Goal: Information Seeking & Learning: Learn about a topic

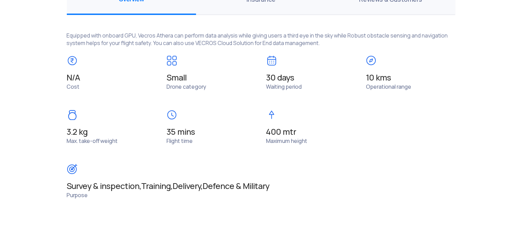
scroll to position [492, 0]
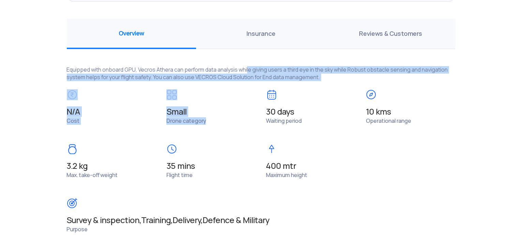
drag, startPoint x: 250, startPoint y: 83, endPoint x: 250, endPoint y: 131, distance: 48.1
click at [250, 131] on div "Equipped with onboard GPU, Vecros Athera can perform data analysis while giving…" at bounding box center [261, 155] width 389 height 193
click at [250, 131] on div "N/A Cost Small Drone category 30 days Waiting period 10 kms Operational range 3…" at bounding box center [261, 170] width 399 height 163
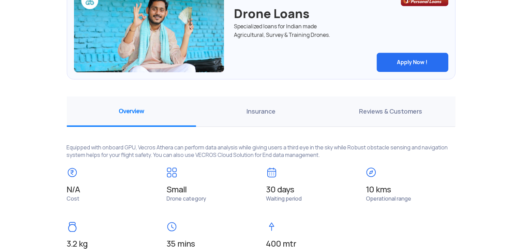
scroll to position [356, 0]
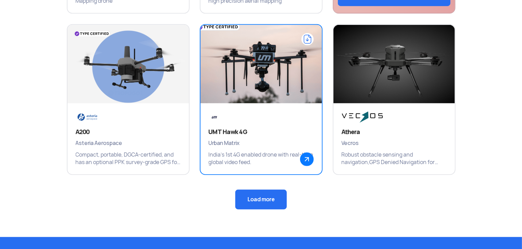
scroll to position [514, 0]
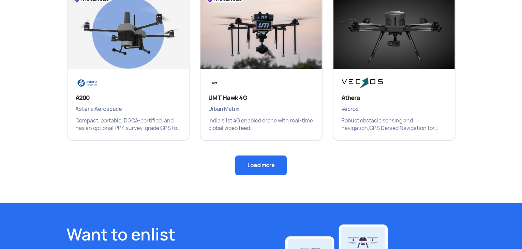
click at [265, 169] on button "Load more" at bounding box center [260, 165] width 51 height 20
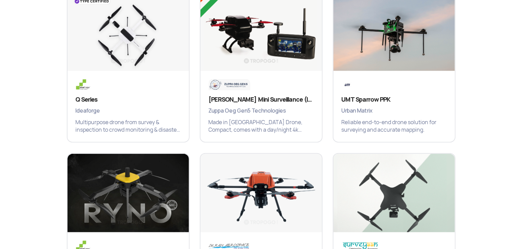
scroll to position [685, 0]
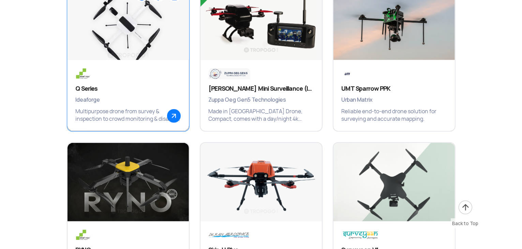
click at [67, 94] on div "Q Series Ideaforge Multipurpose drone from survey & inspection to crowd monitor…" at bounding box center [127, 95] width 121 height 71
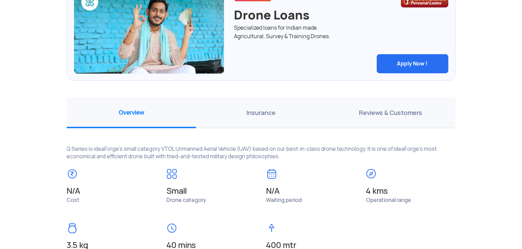
scroll to position [443, 0]
